Goal: Check status: Check status

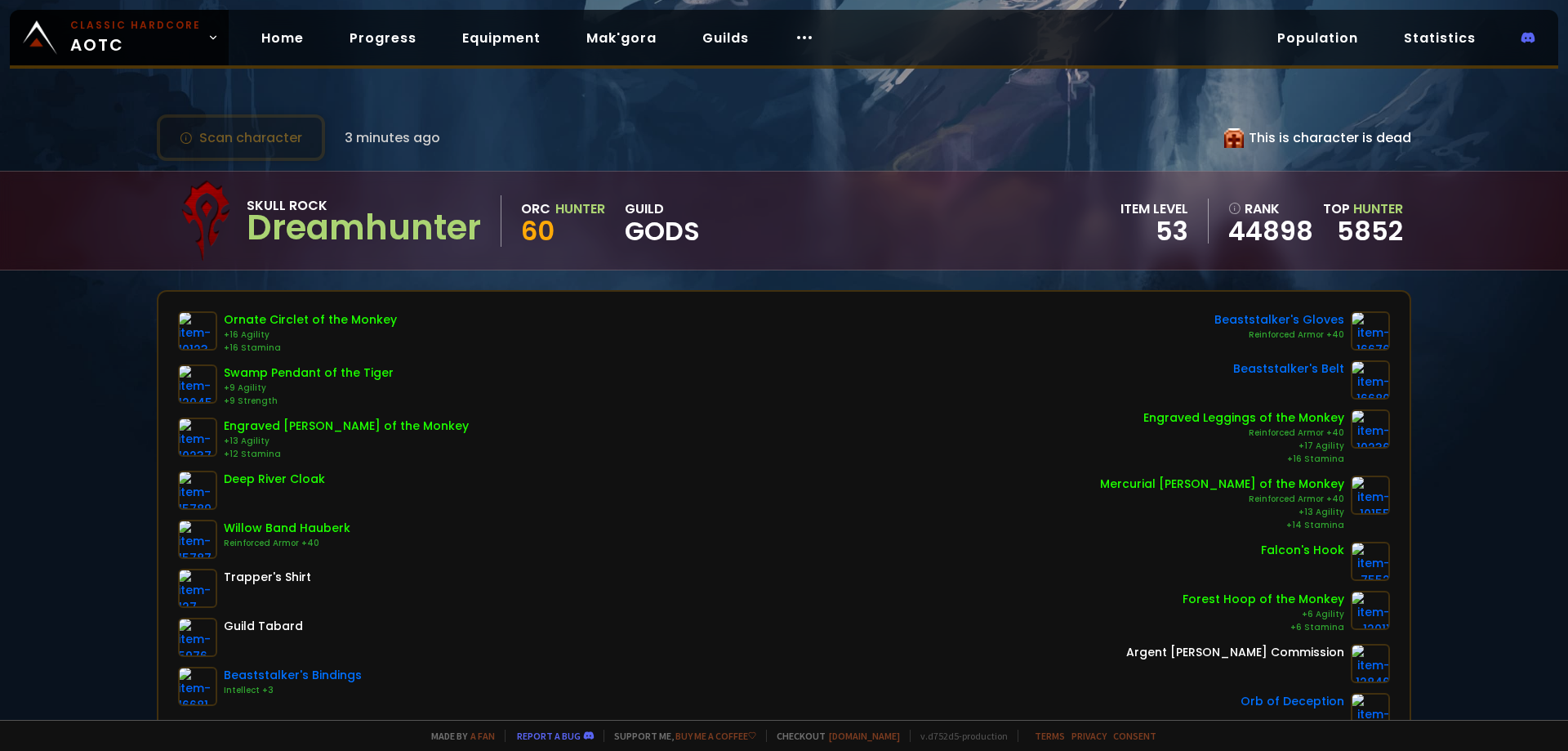
scroll to position [195, 0]
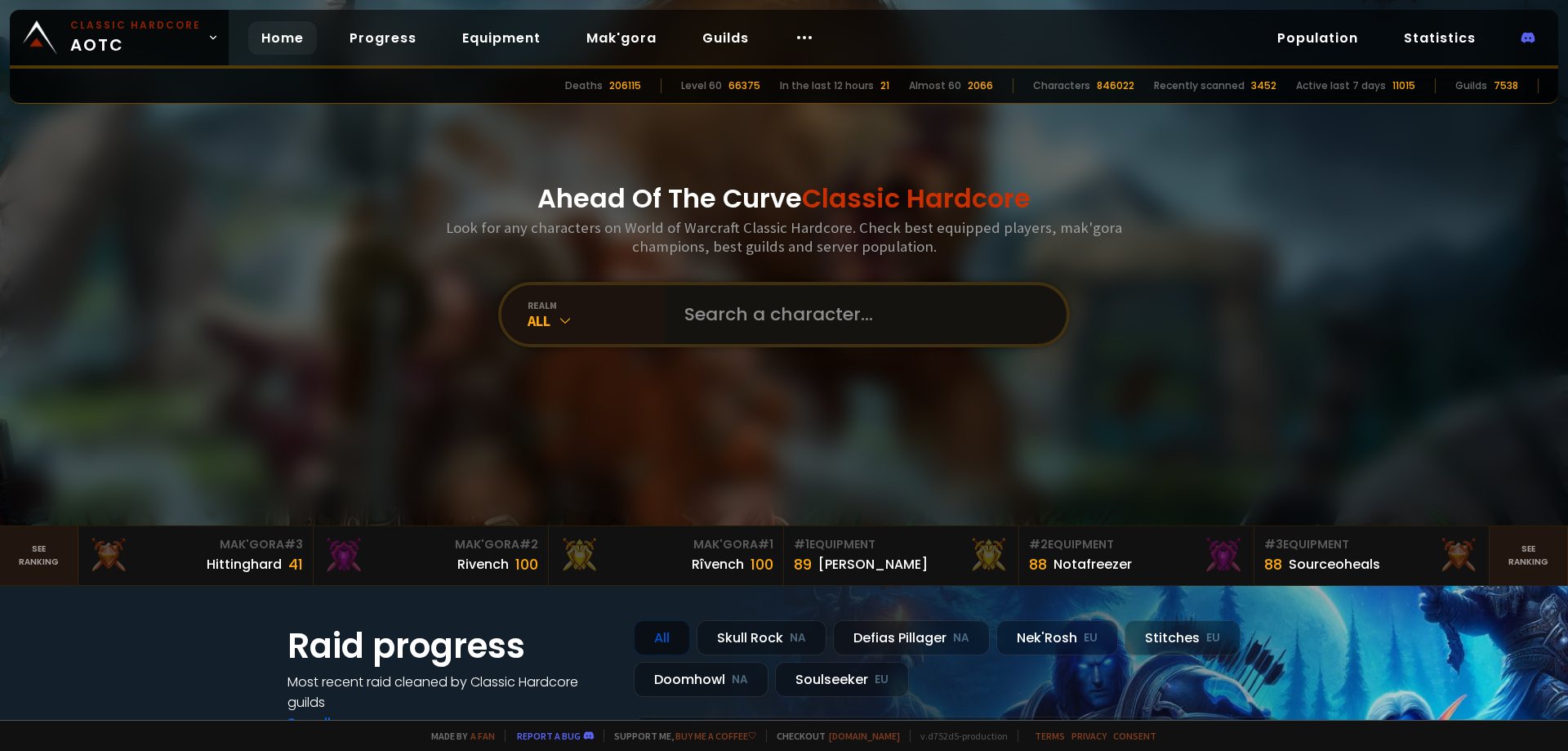
click at [742, 320] on input "text" at bounding box center [861, 315] width 372 height 59
type input "dreamhunter"
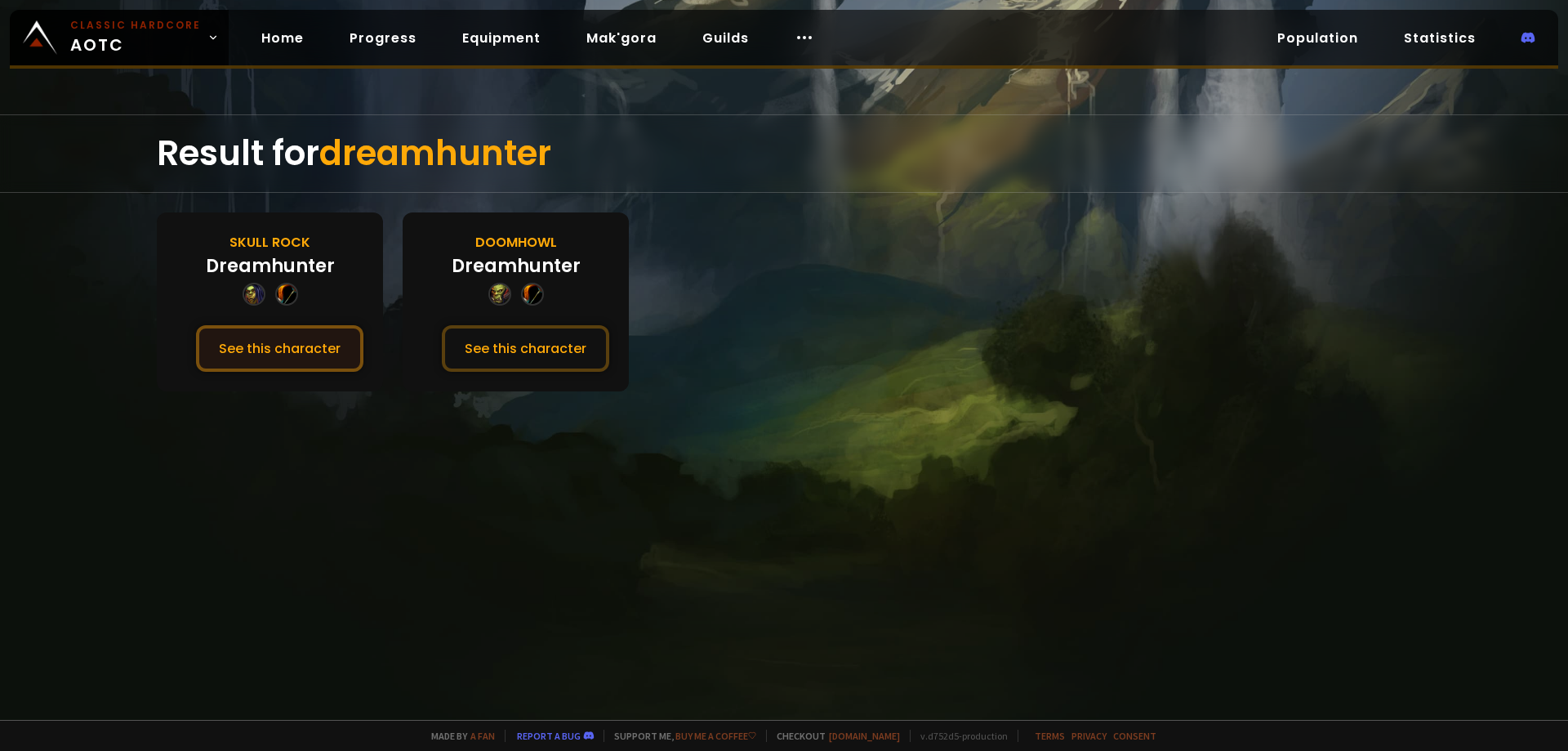
click at [304, 348] on button "See this character" at bounding box center [279, 348] width 167 height 47
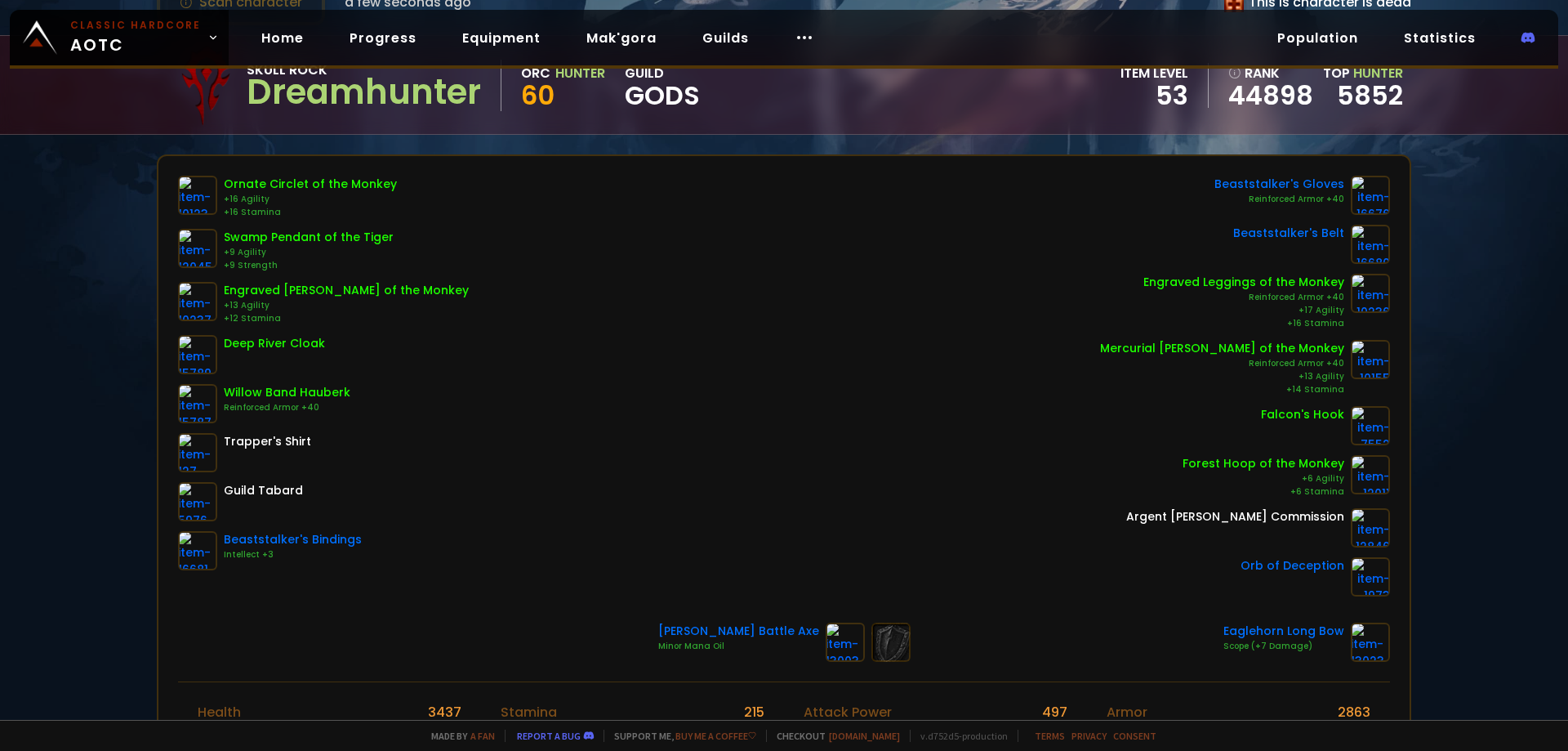
scroll to position [163, 0]
